Goal: Task Accomplishment & Management: Use online tool/utility

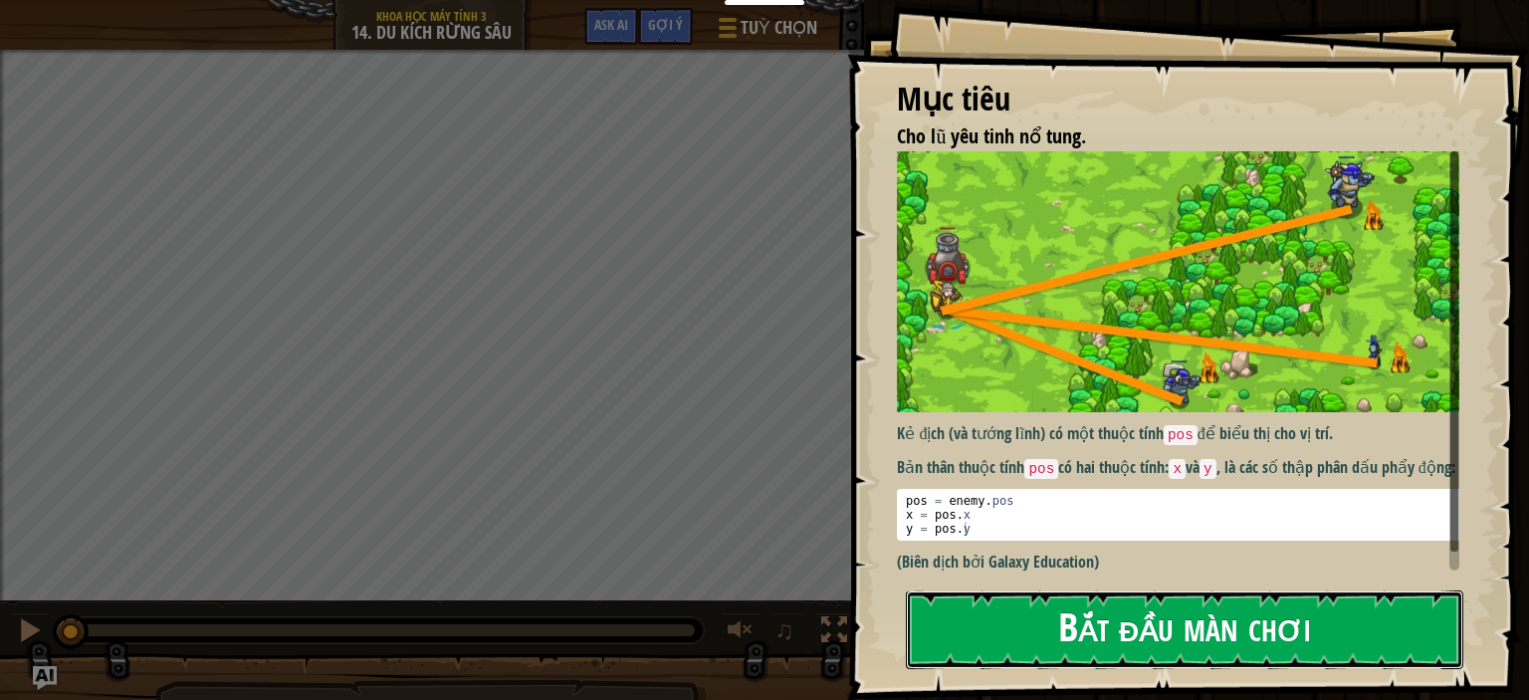
click at [1207, 616] on button "Bắt đầu màn chơi" at bounding box center [1184, 629] width 557 height 79
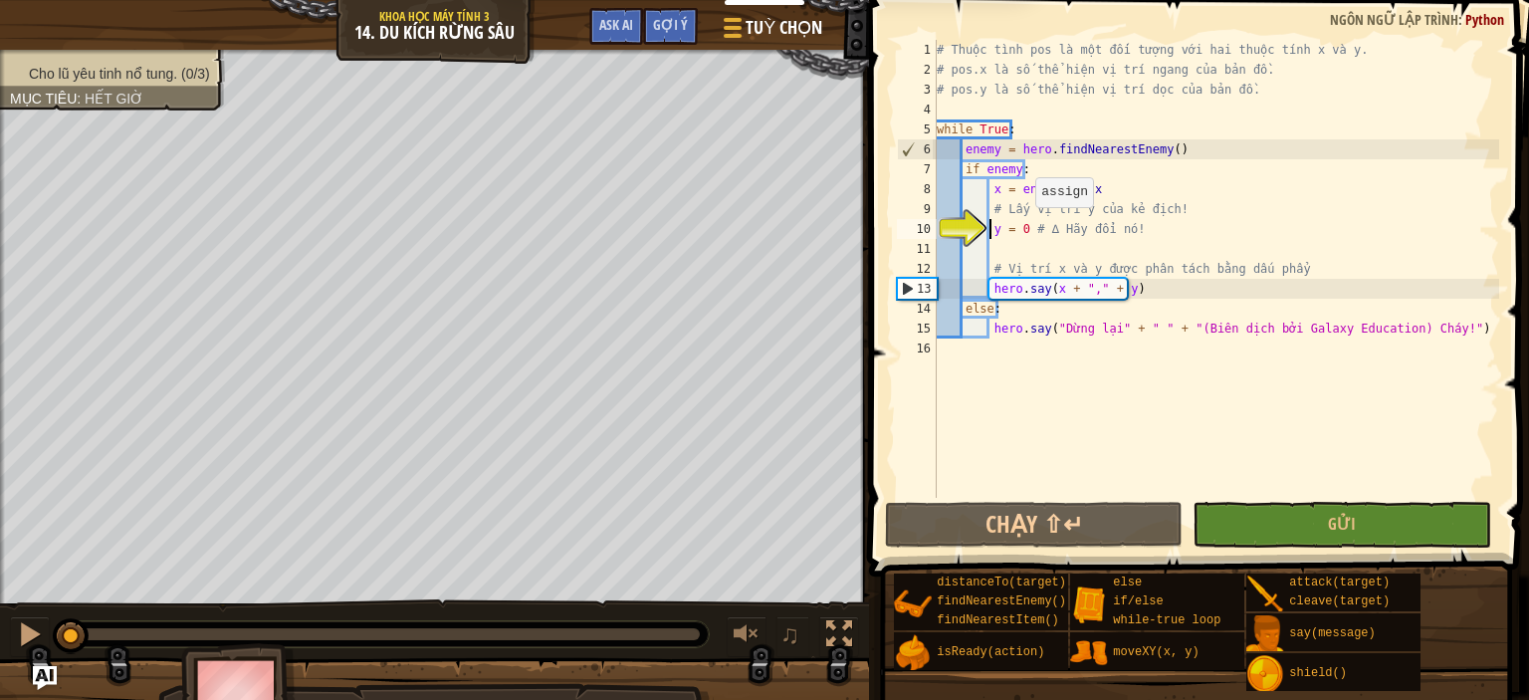
click at [1021, 224] on div "# Thuộc tình pos là một đối tượng với hai thuộc tính x và y. # pos.x là số thể …" at bounding box center [1216, 289] width 566 height 498
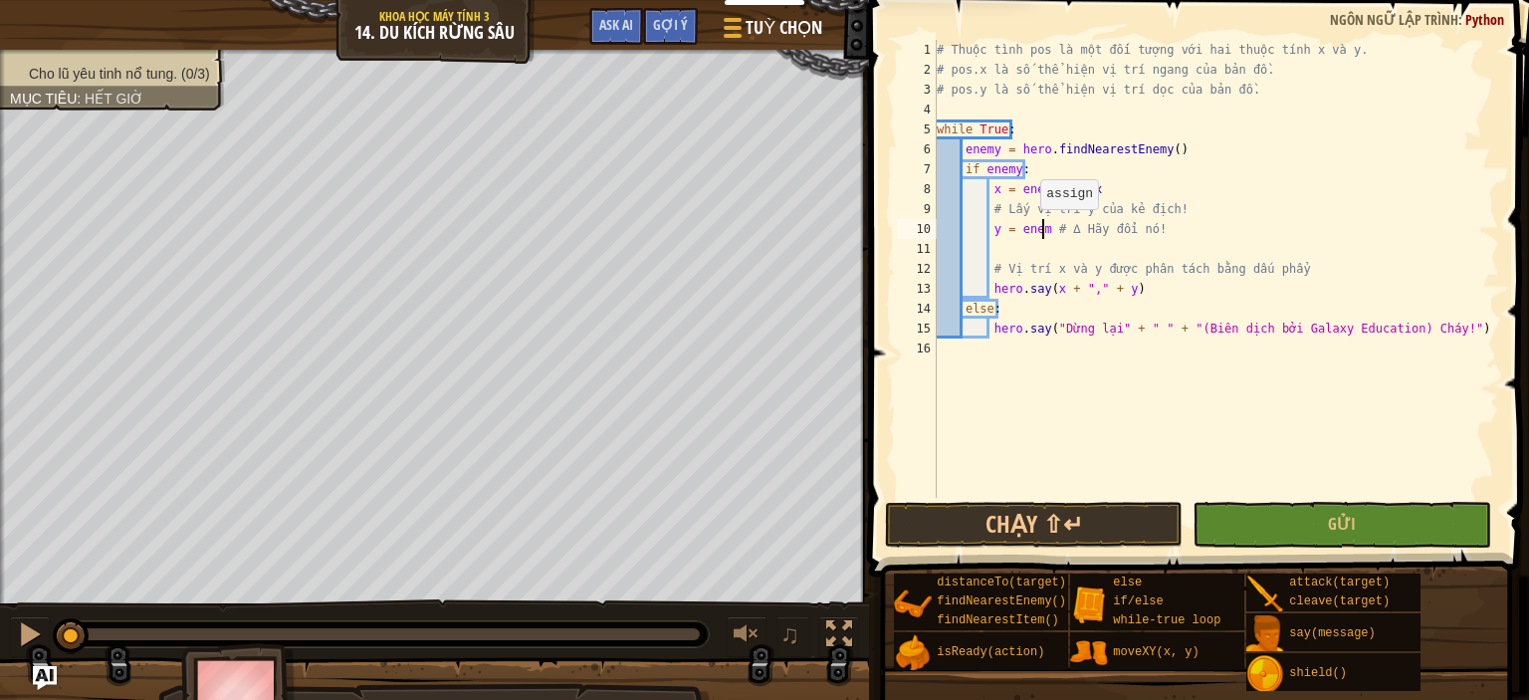
scroll to position [9, 8]
type textarea "y = enemy.pos.y # ∆ Hãy đổi nó!"
click at [1315, 518] on button "Gửi" at bounding box center [1341, 525] width 299 height 46
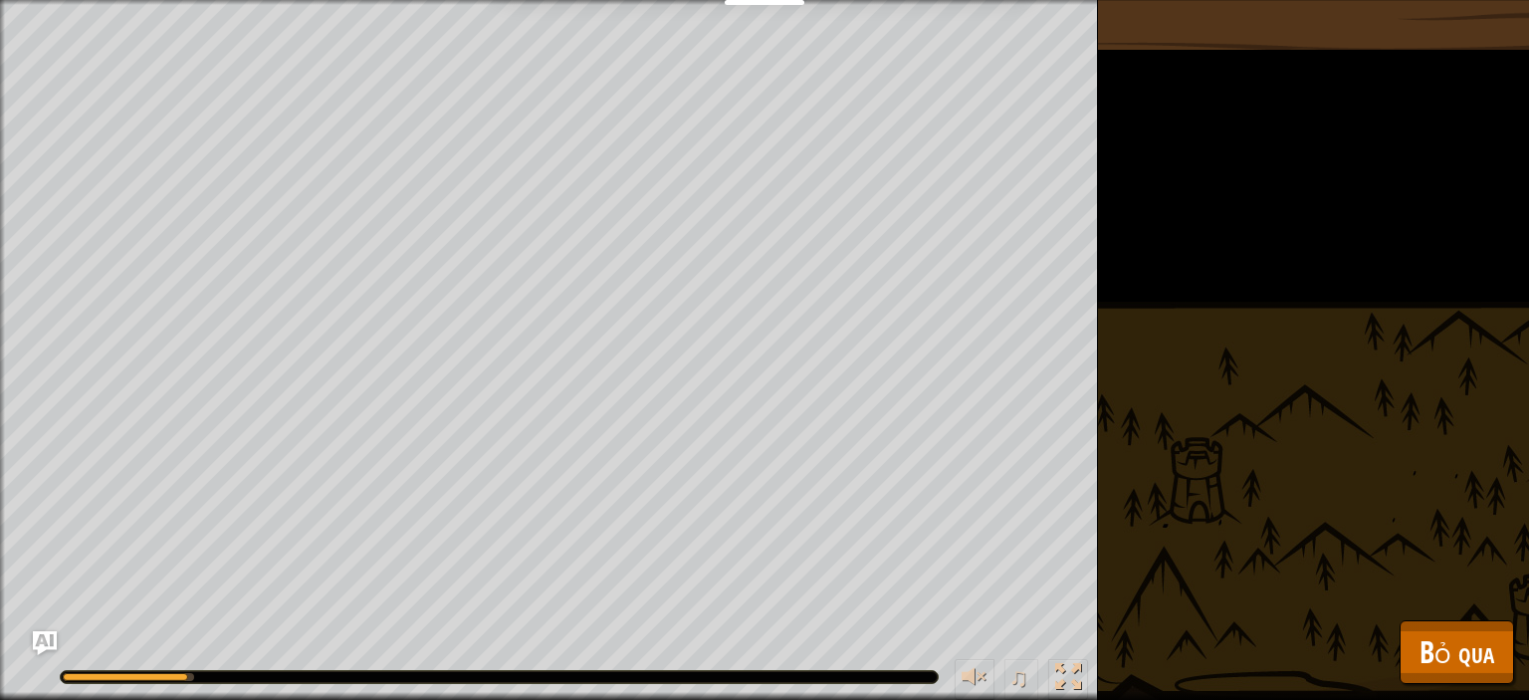
click at [1417, 617] on div "Cho lũ yêu tinh nổ tung. (0/3) Mục tiêu : Đang chạy... ♫ [PERSON_NAME] 218 x: 9…" at bounding box center [764, 350] width 1529 height 700
